Goal: Task Accomplishment & Management: Manage account settings

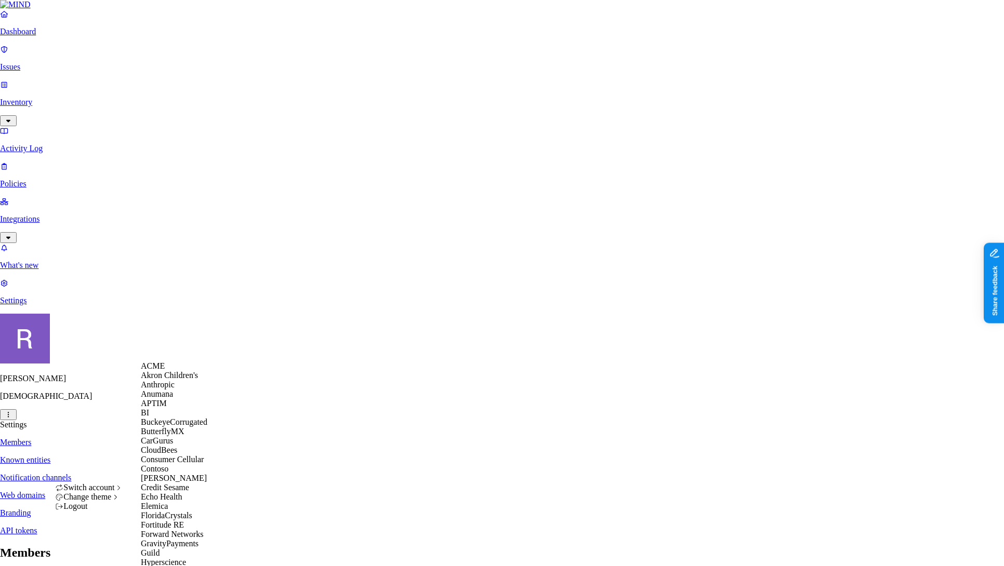
scroll to position [237, 0]
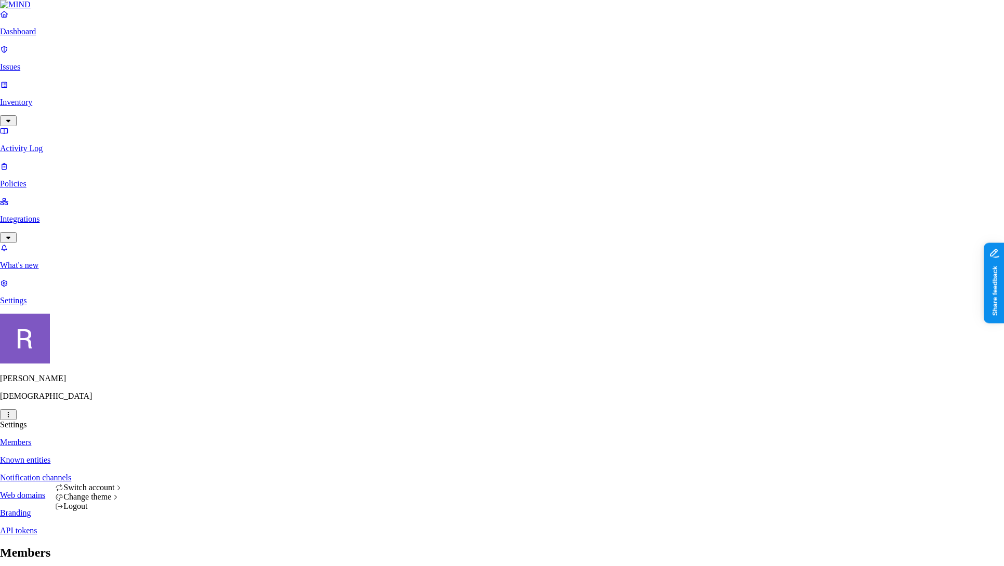
click at [121, 511] on div "Logout" at bounding box center [89, 506] width 68 height 9
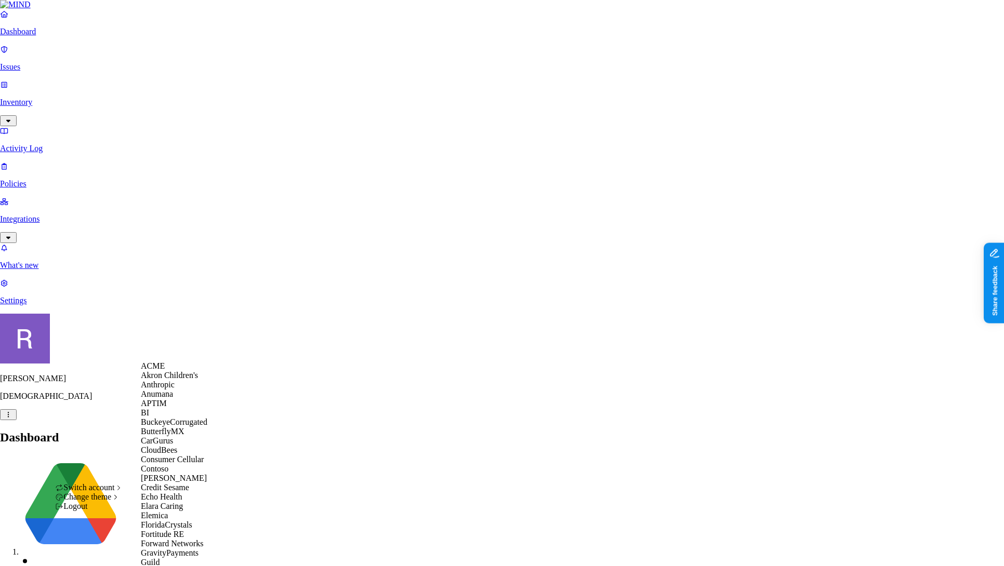
scroll to position [195, 0]
click at [175, 502] on span "Elara Caring" at bounding box center [162, 506] width 42 height 9
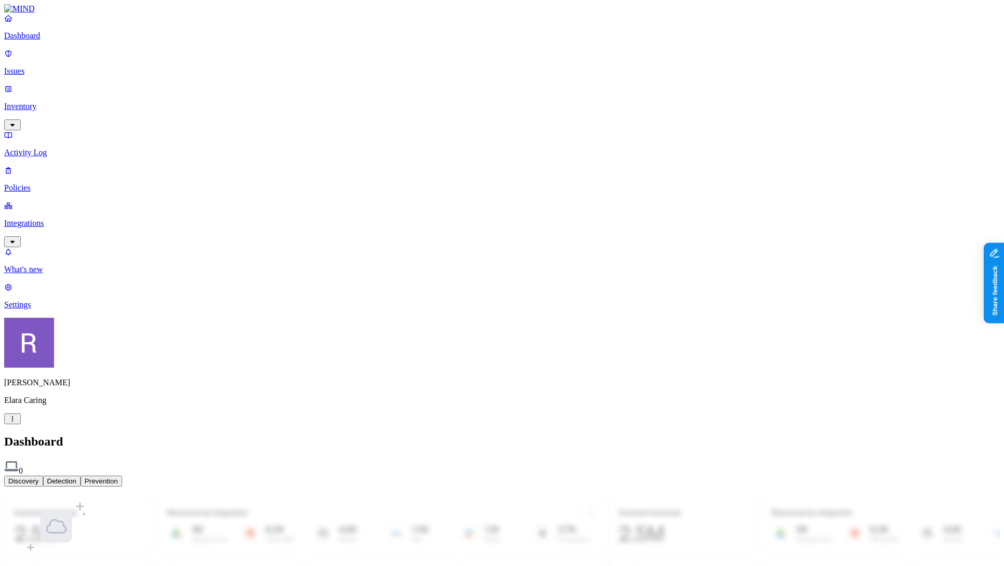
click at [50, 201] on link "Integrations" at bounding box center [502, 223] width 996 height 45
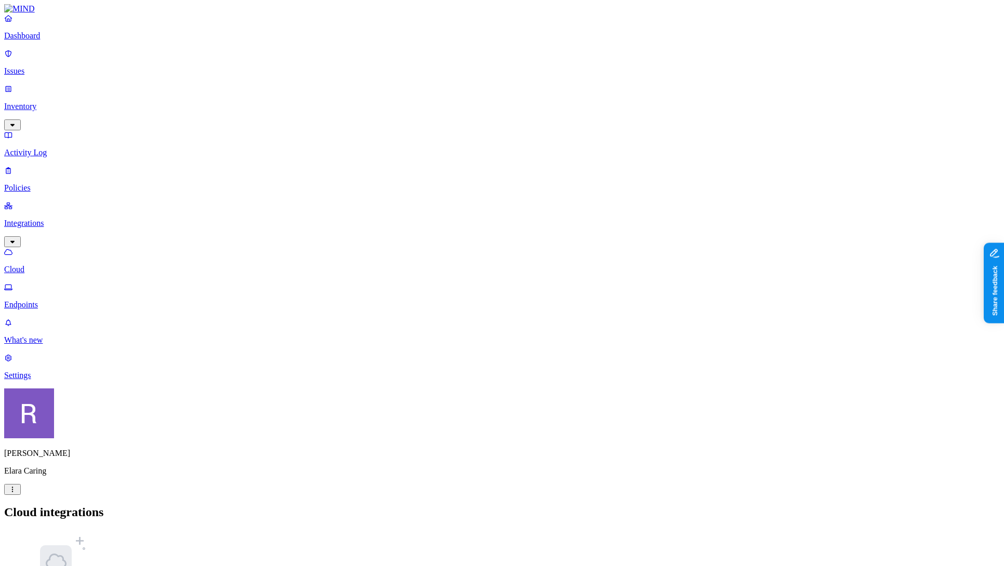
click at [61, 380] on nav "Dashboard Issues Inventory Activity Log Policies Integrations Cloud Endpoints W…" at bounding box center [502, 197] width 996 height 367
click at [52, 380] on p "Settings" at bounding box center [502, 375] width 996 height 9
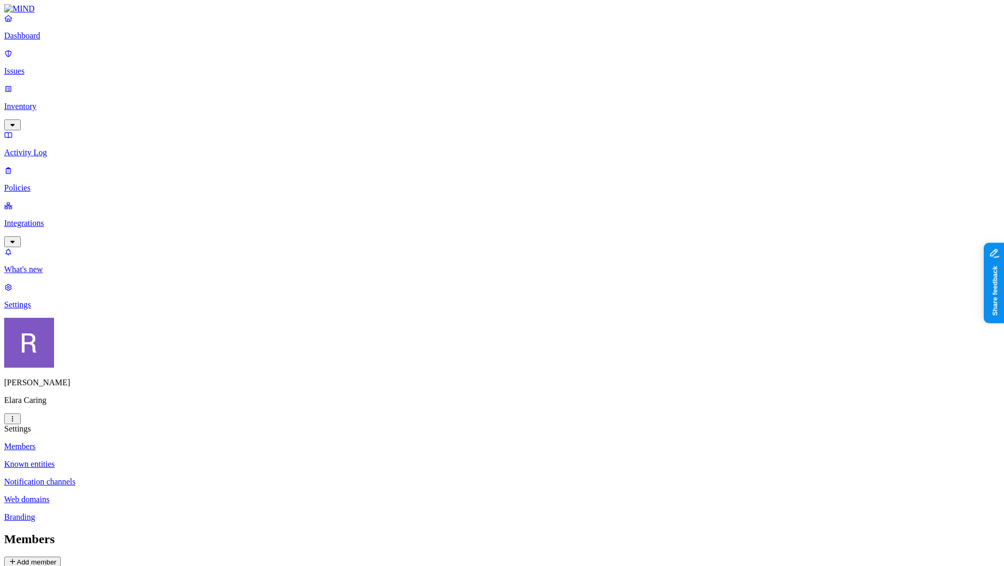
click at [48, 201] on link "Integrations" at bounding box center [502, 223] width 996 height 45
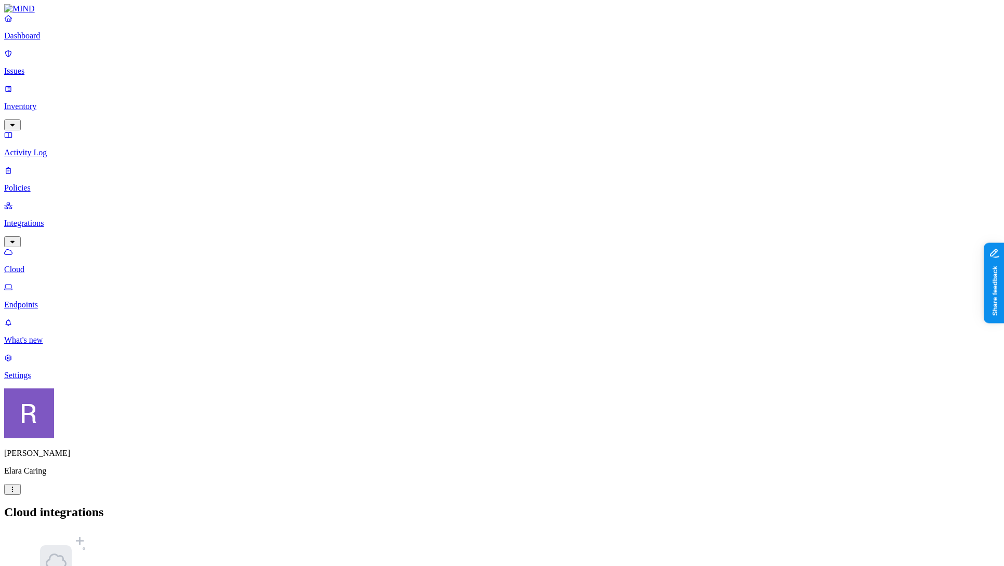
click at [89, 307] on nav "Dashboard Issues Inventory Activity Log Policies Integrations Cloud Endpoints W…" at bounding box center [502, 197] width 996 height 367
click at [93, 555] on html "Dashboard Issues Inventory Activity Log Policies Integrations Cloud Endpoints W…" at bounding box center [502, 334] width 1004 height 669
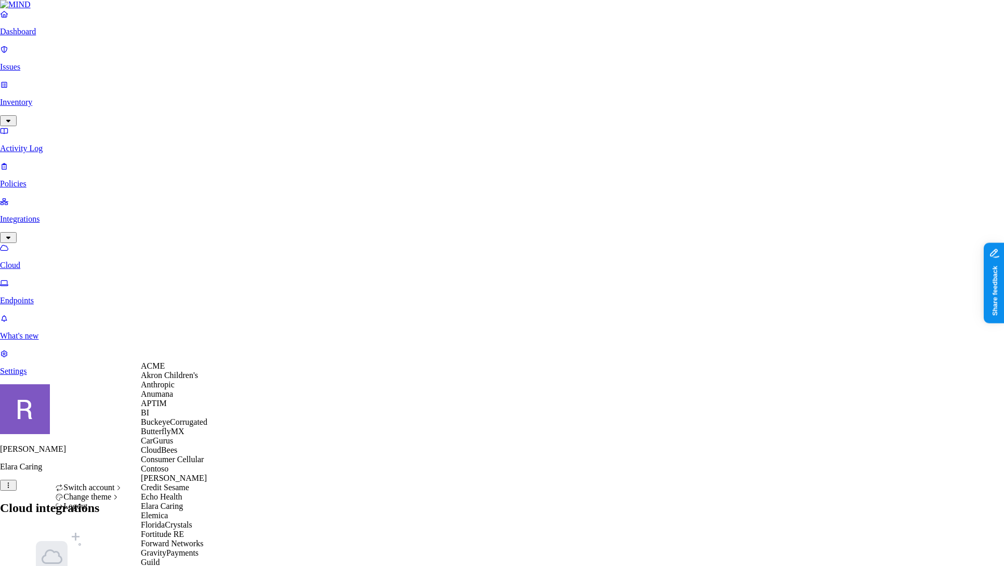
scroll to position [744, 0]
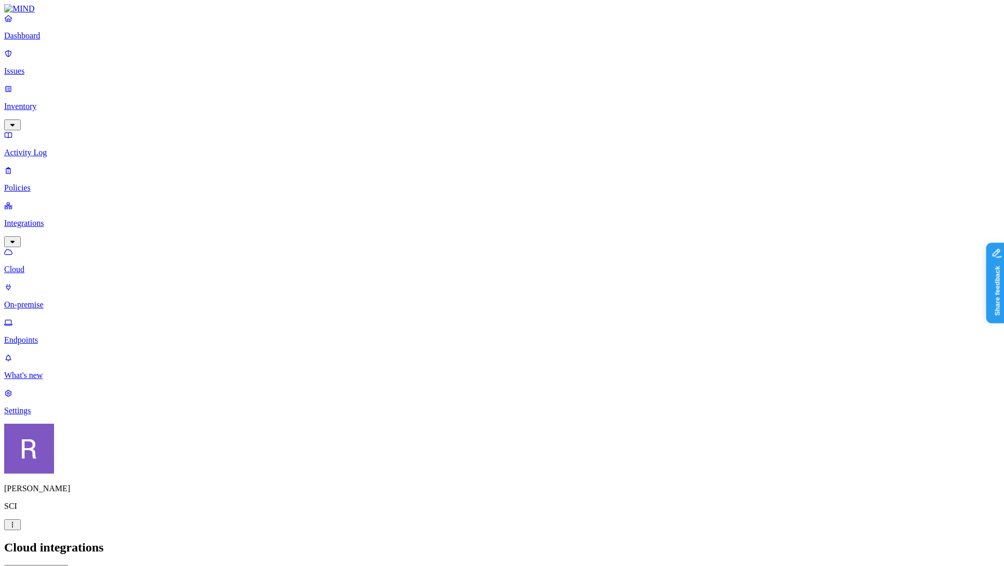
click at [52, 336] on p "Endpoints" at bounding box center [502, 340] width 996 height 9
click at [48, 265] on p "Cloud" at bounding box center [502, 269] width 996 height 9
